Goal: Check status: Check status

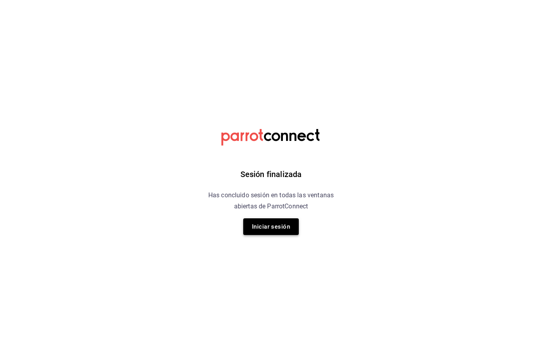
click at [285, 222] on button "Iniciar sesión" at bounding box center [271, 226] width 56 height 17
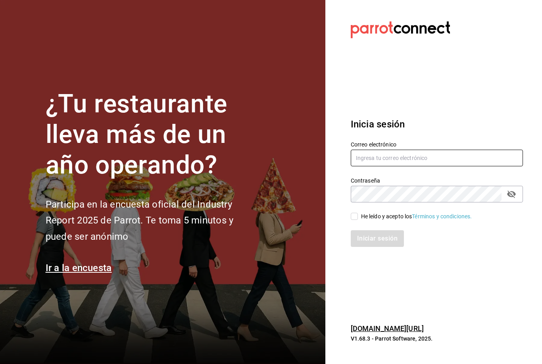
click at [409, 166] on input "text" at bounding box center [437, 157] width 172 height 17
type input "[EMAIL_ADDRESS][DOMAIN_NAME]"
click at [351, 220] on input "He leído y acepto los Términos y condiciones." at bounding box center [354, 216] width 7 height 7
checkbox input "true"
click at [376, 247] on button "Iniciar sesión" at bounding box center [378, 238] width 54 height 17
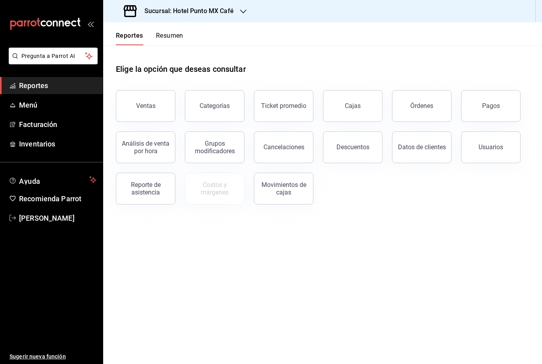
click at [154, 107] on div "Ventas" at bounding box center [145, 106] width 19 height 8
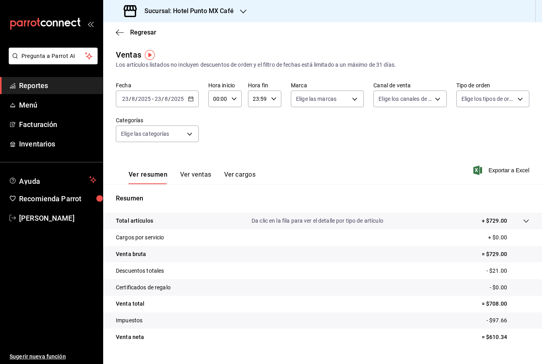
click at [228, 10] on h3 "Sucursal: Hotel Punto MX Café" at bounding box center [186, 11] width 96 height 10
click at [177, 50] on div "Hotel Punto Mx" at bounding box center [162, 52] width 106 height 8
